Goal: Navigation & Orientation: Find specific page/section

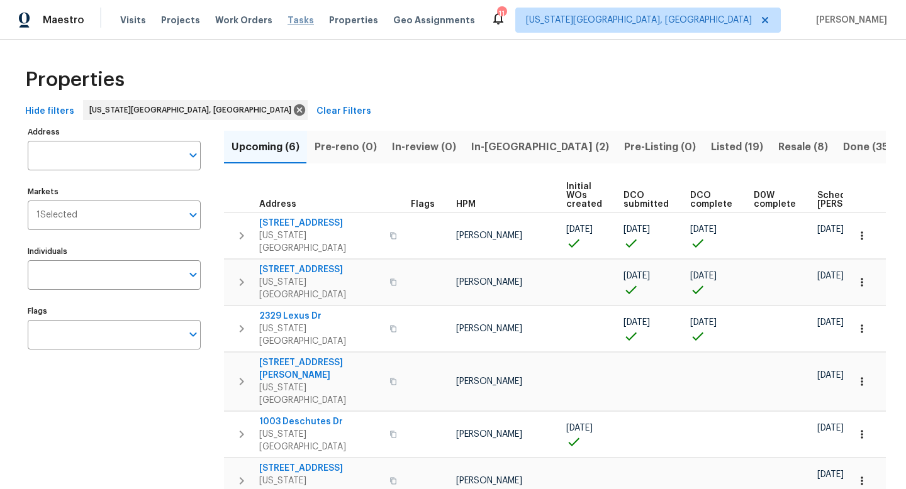
click at [288, 18] on span "Tasks" at bounding box center [301, 20] width 26 height 9
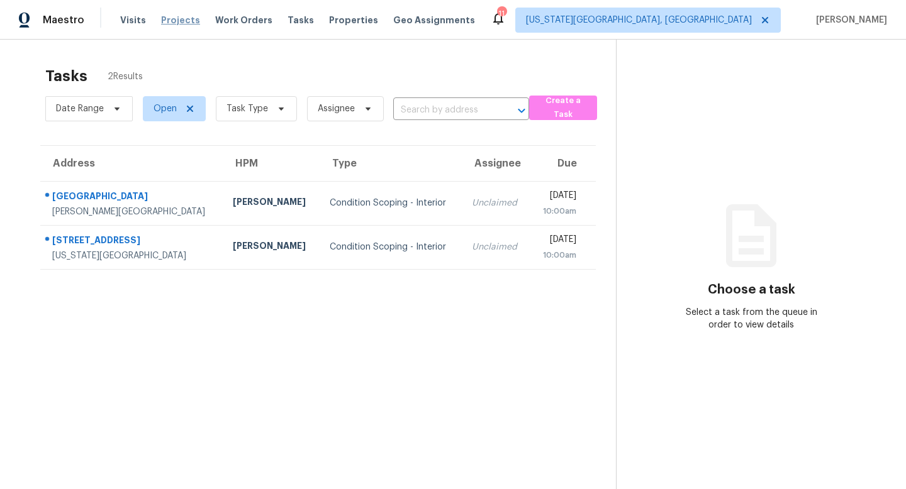
click at [162, 22] on span "Projects" at bounding box center [180, 20] width 39 height 13
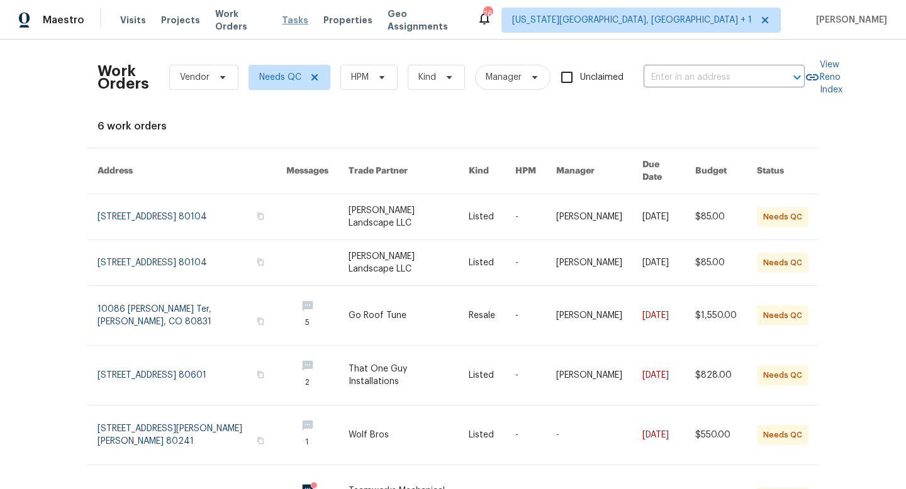
click at [289, 16] on span "Tasks" at bounding box center [295, 20] width 26 height 9
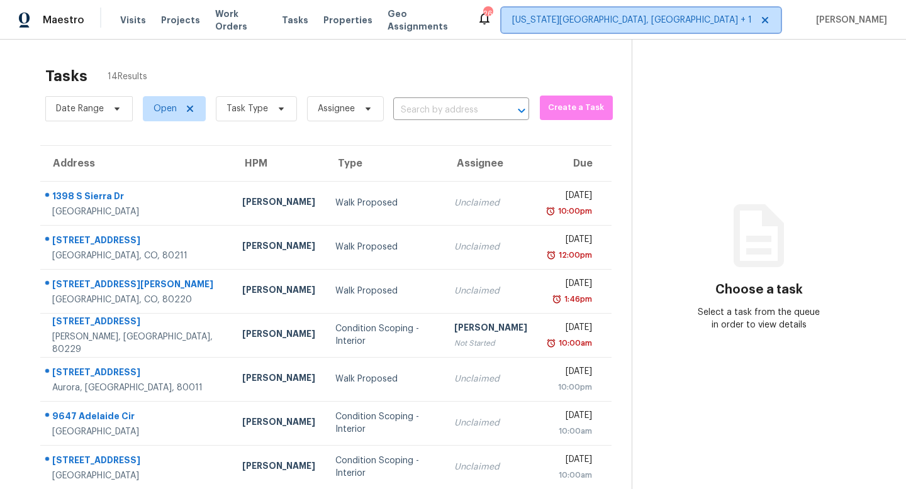
click at [739, 23] on span "[US_STATE][GEOGRAPHIC_DATA], [GEOGRAPHIC_DATA] + 1" at bounding box center [632, 20] width 240 height 13
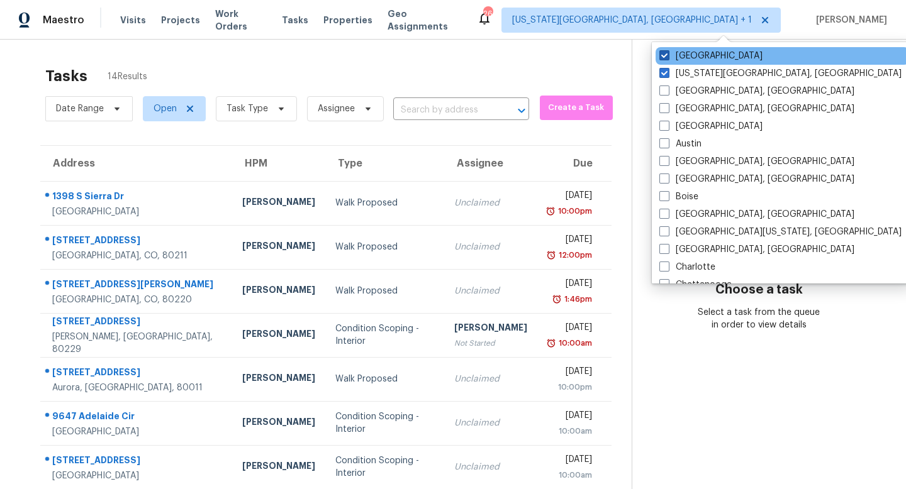
click at [664, 59] on span at bounding box center [664, 55] width 10 height 10
click at [664, 58] on input "[GEOGRAPHIC_DATA]" at bounding box center [663, 54] width 8 height 8
checkbox input "false"
